Goal: Browse casually

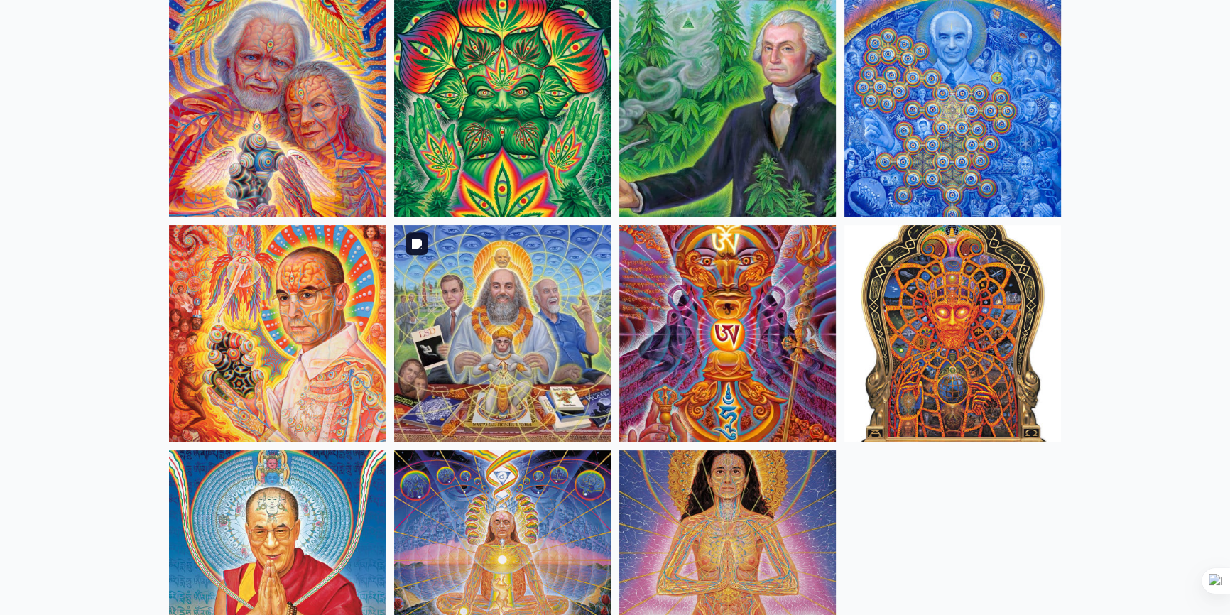
scroll to position [387, 0]
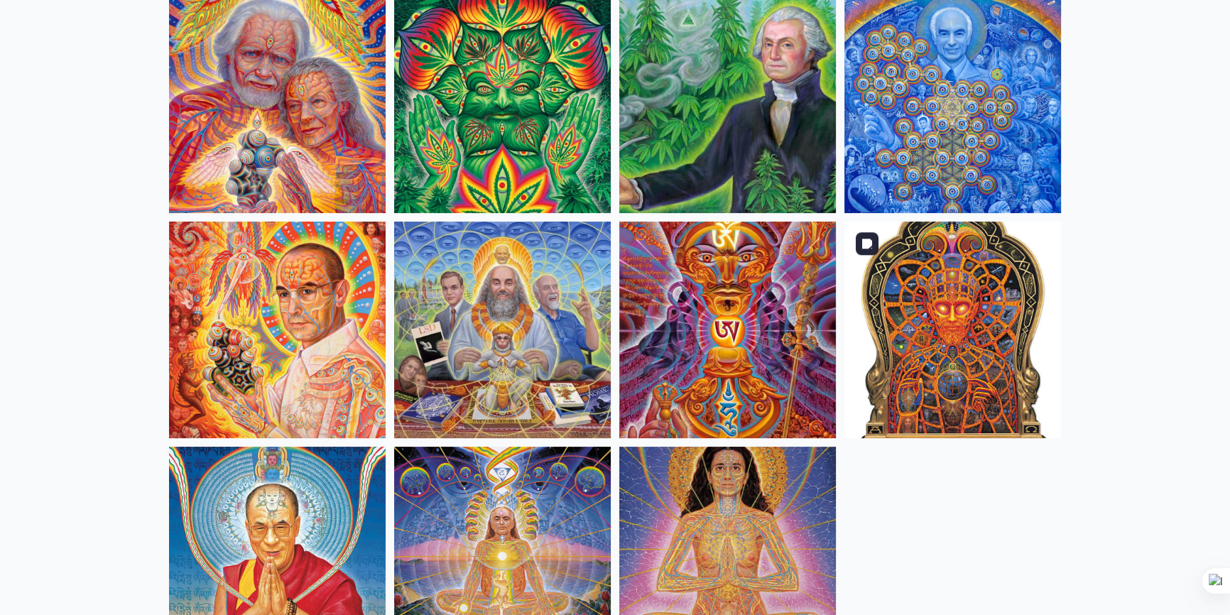
click at [887, 343] on img at bounding box center [952, 330] width 217 height 217
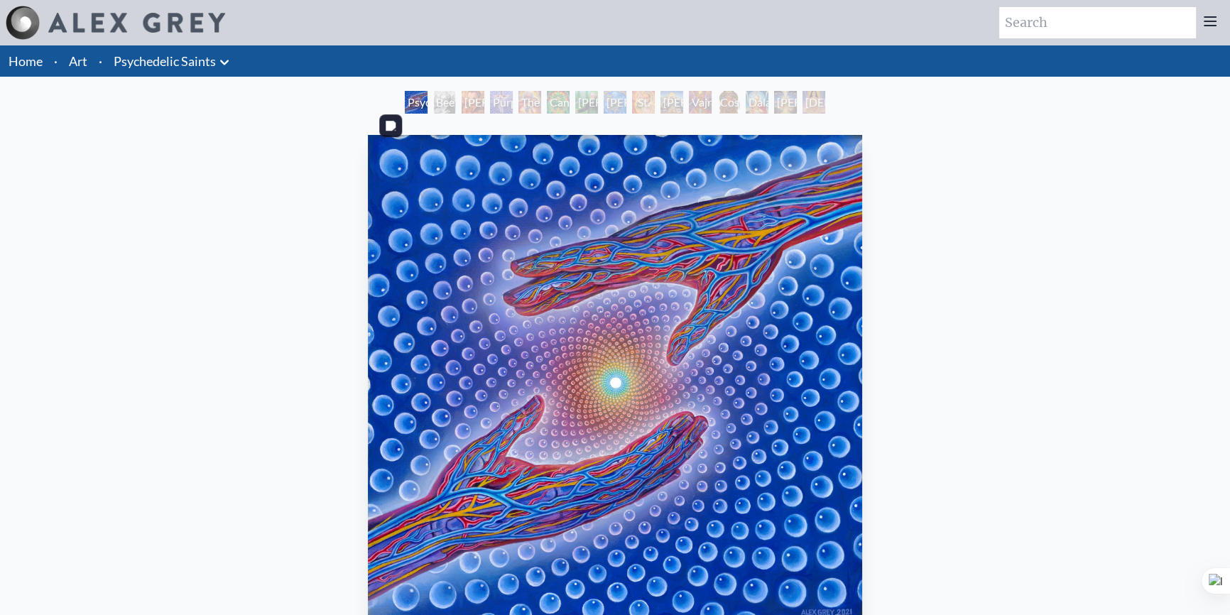
scroll to position [64, 0]
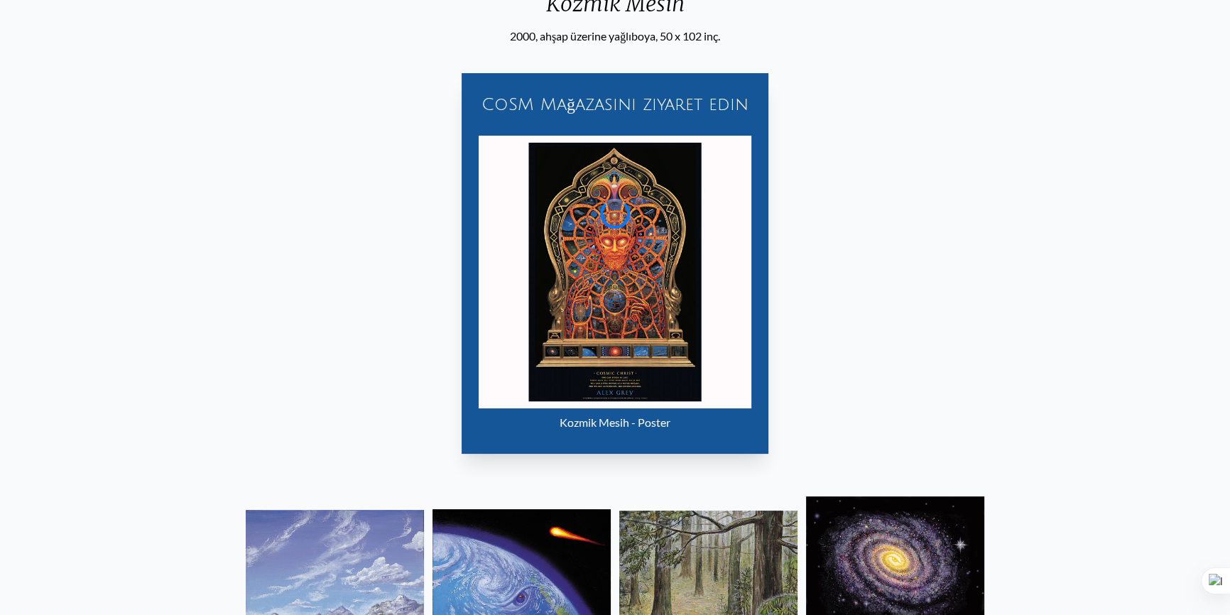
scroll to position [193, 0]
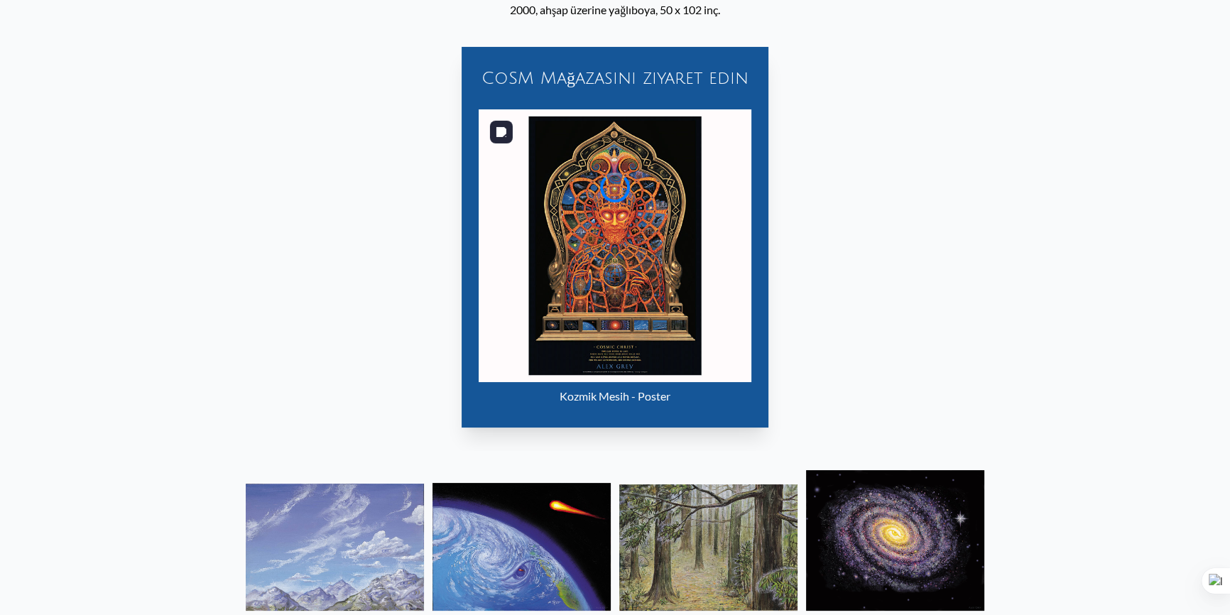
click at [643, 261] on img "12 / 15" at bounding box center [615, 245] width 273 height 273
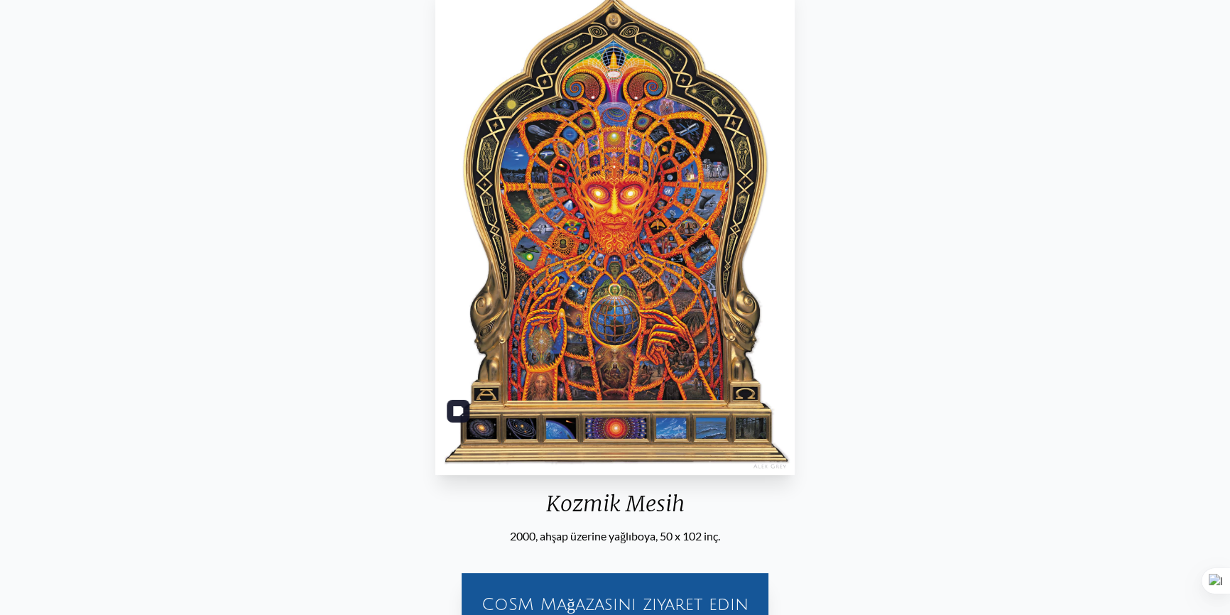
scroll to position [129, 0]
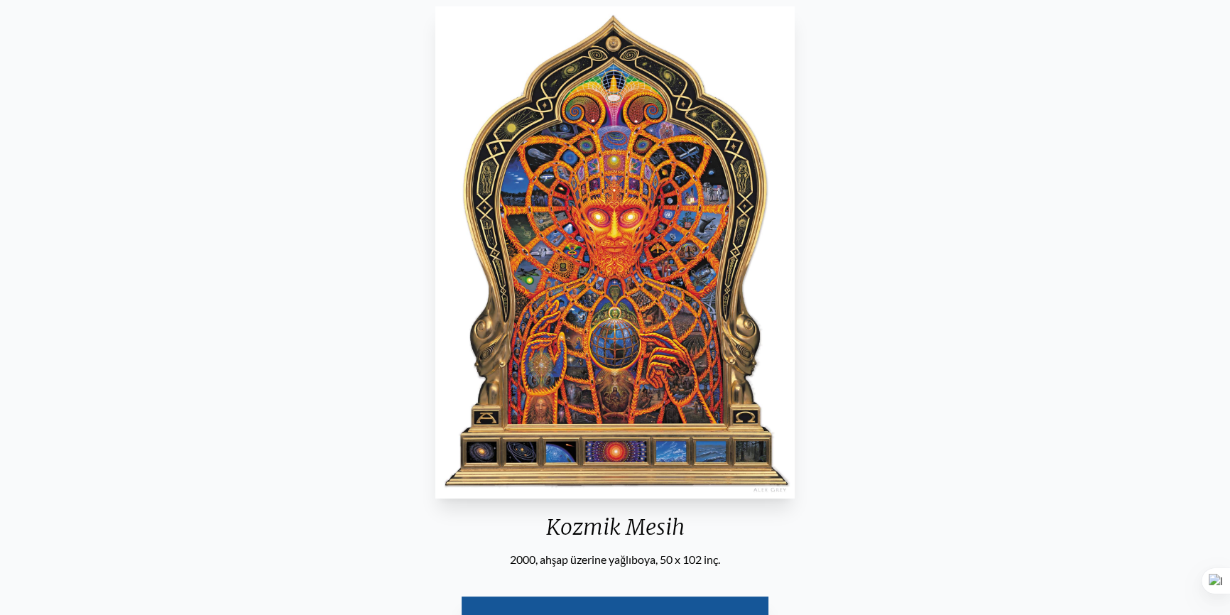
click at [1054, 192] on div "Kozmik Mesih 2000, ahşap üzerine yağlıboya, 50 x 102 inç. CoSM Mağazasını ziyar…" at bounding box center [614, 495] width 1207 height 988
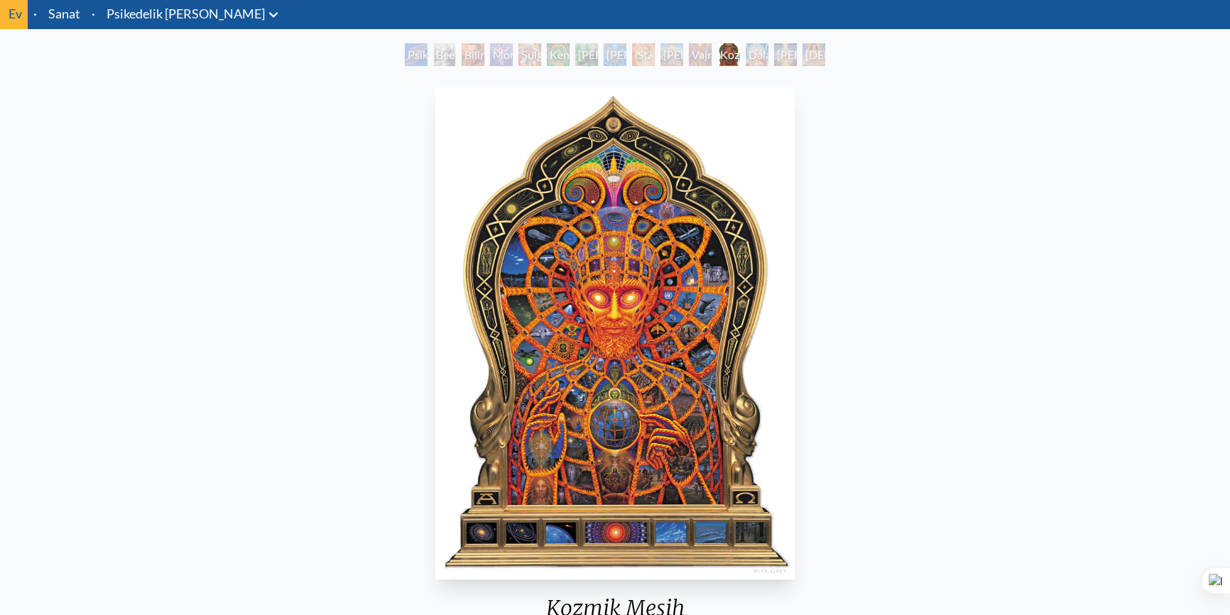
scroll to position [0, 0]
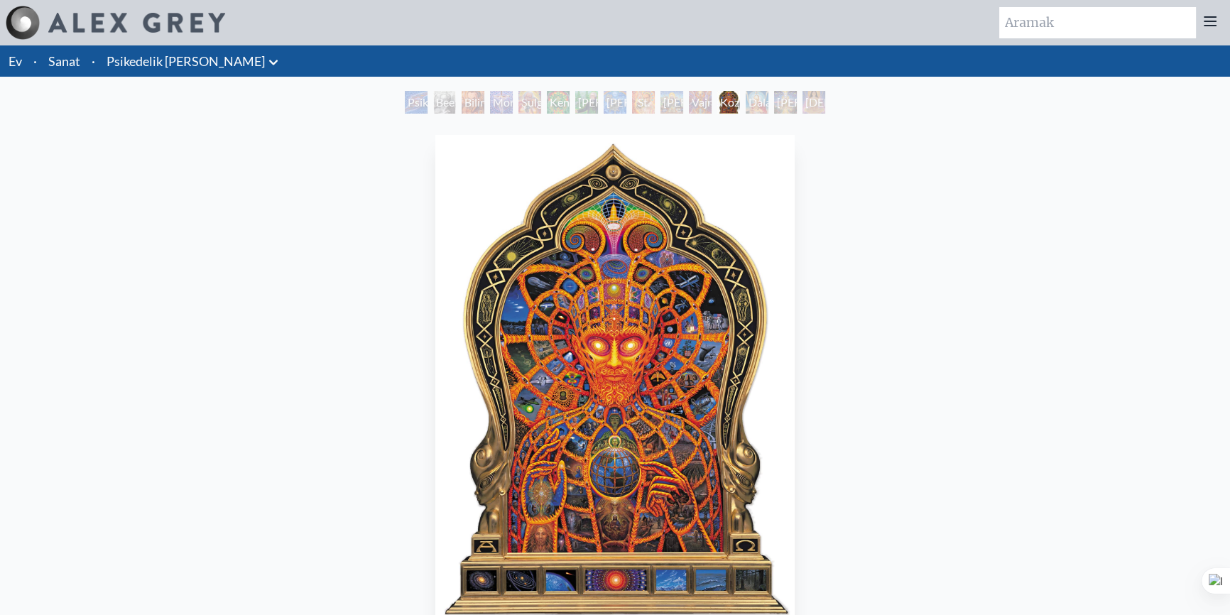
click at [323, 157] on div "Kozmik Mesih 2000, ahşap üzerine yağlıboya, 50 x 102 inç. CoSM Mağazasını ziyar…" at bounding box center [614, 623] width 1207 height 988
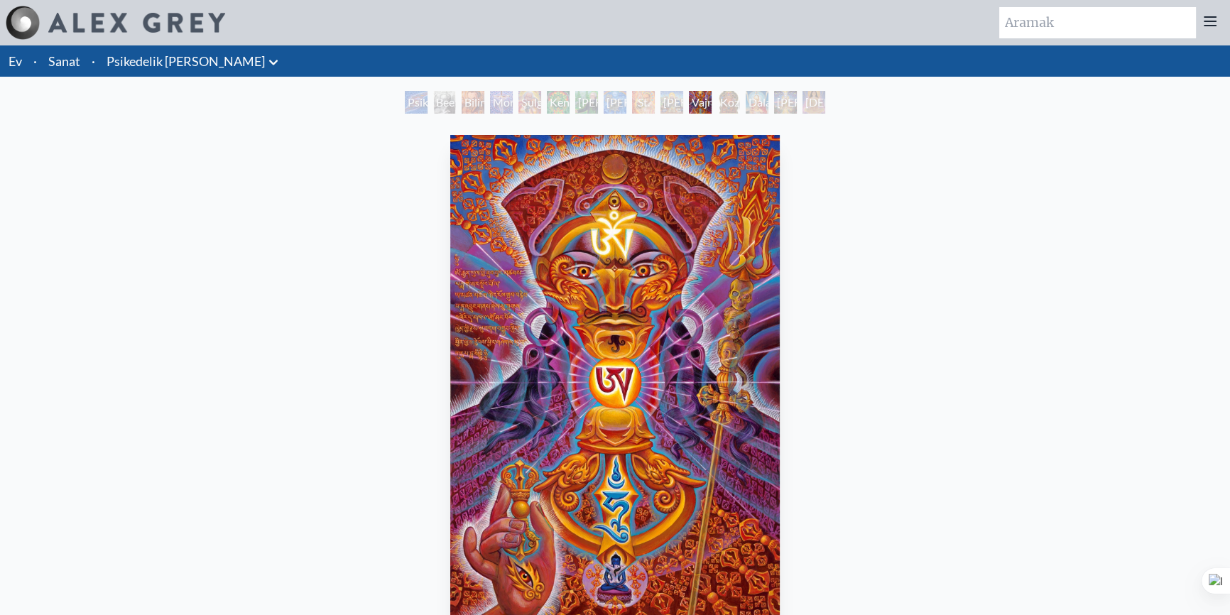
click at [77, 19] on img at bounding box center [136, 23] width 177 height 20
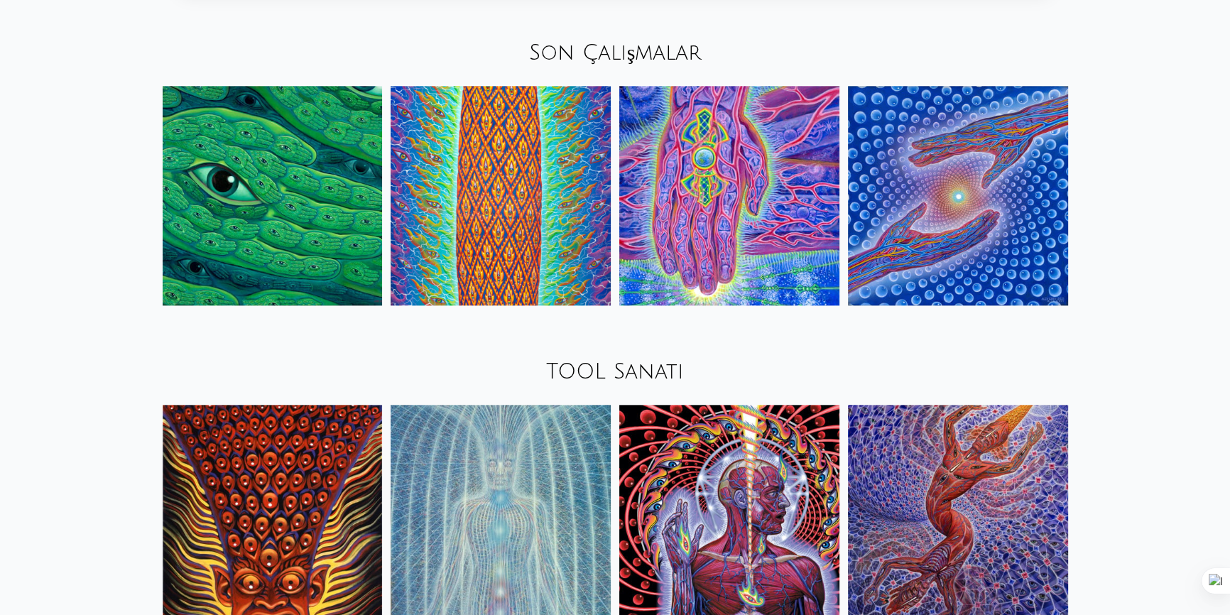
scroll to position [1936, 0]
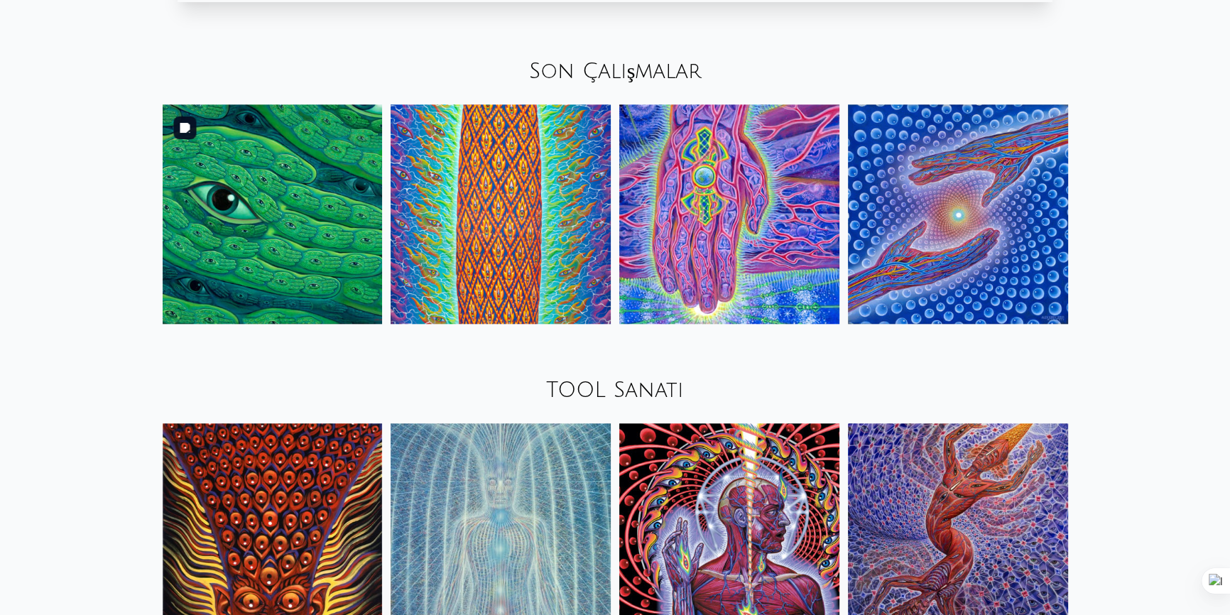
click at [265, 228] on img at bounding box center [273, 214] width 220 height 220
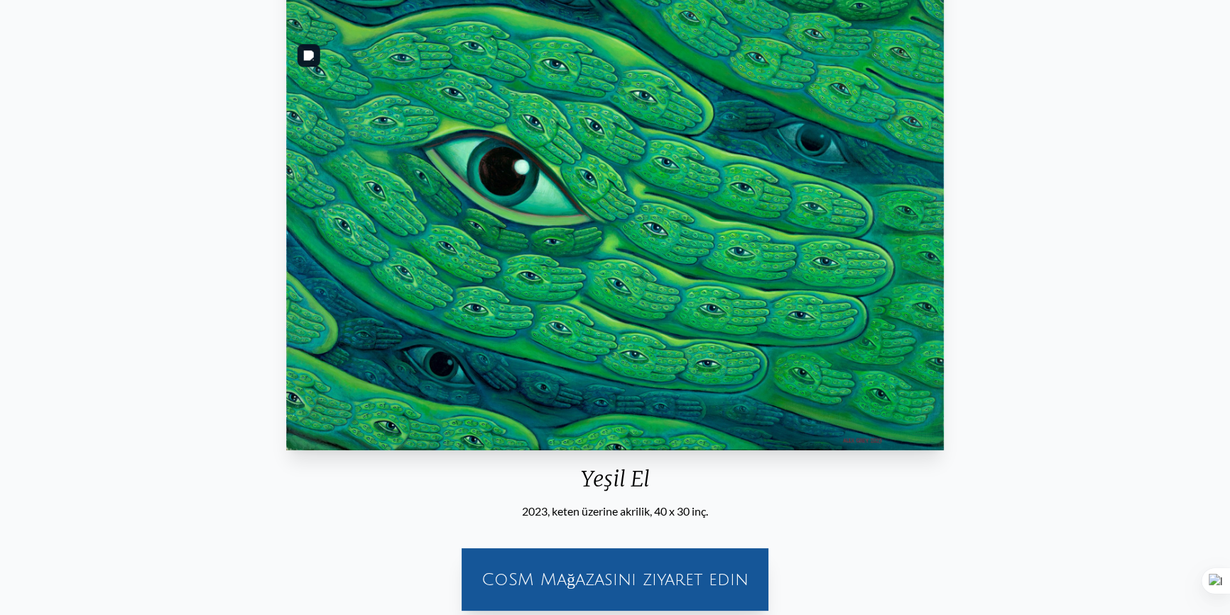
scroll to position [102, 0]
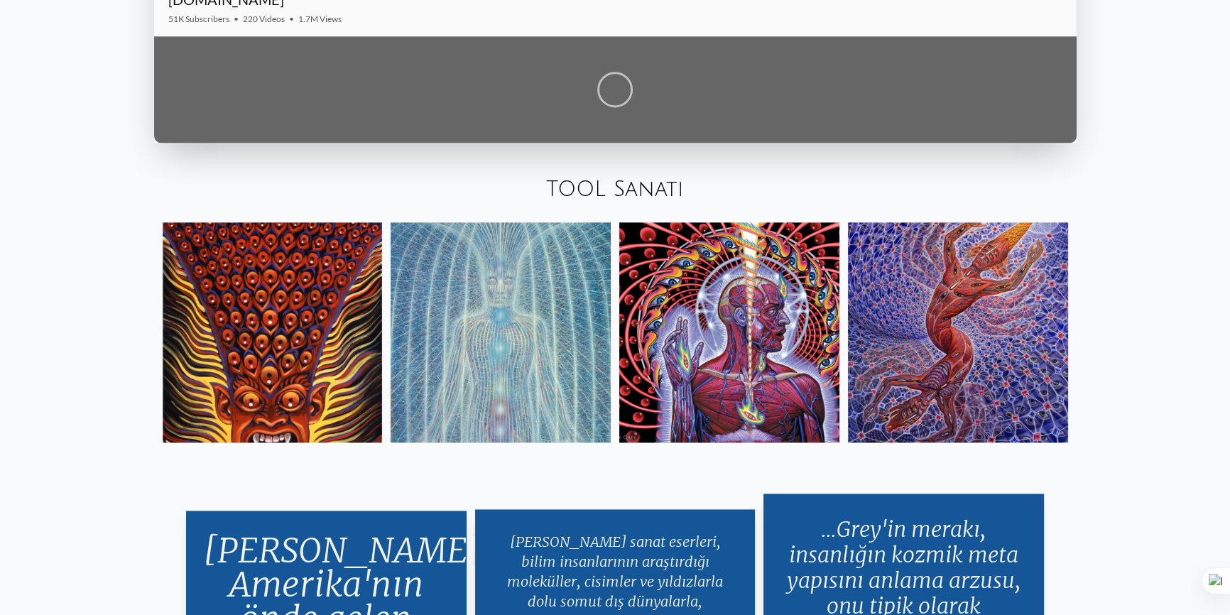
scroll to position [2442, 0]
